Goal: Find specific page/section: Find specific page/section

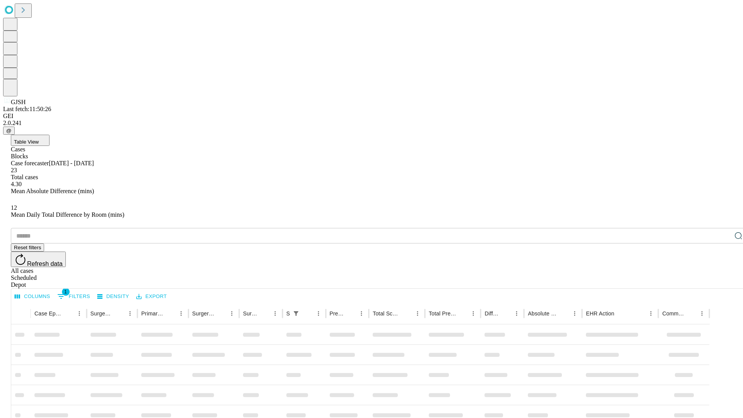
click at [723, 281] on div "Depot" at bounding box center [379, 284] width 737 height 7
